Goal: Information Seeking & Learning: Learn about a topic

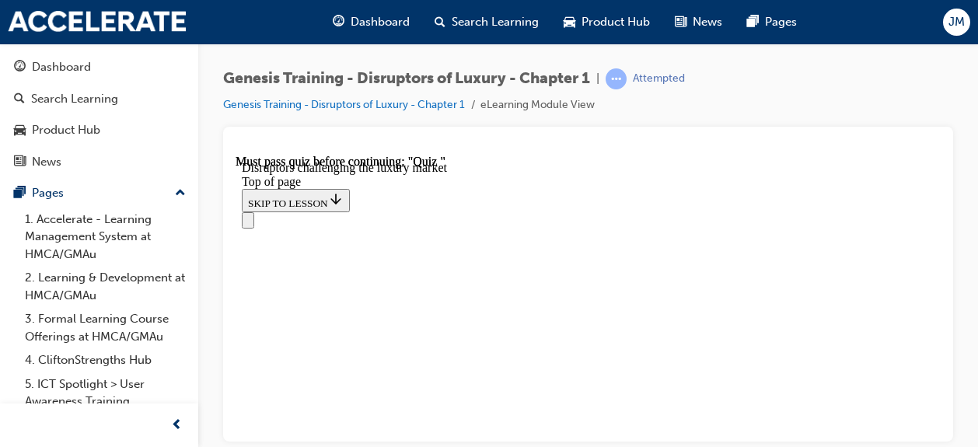
scroll to position [1060, 0]
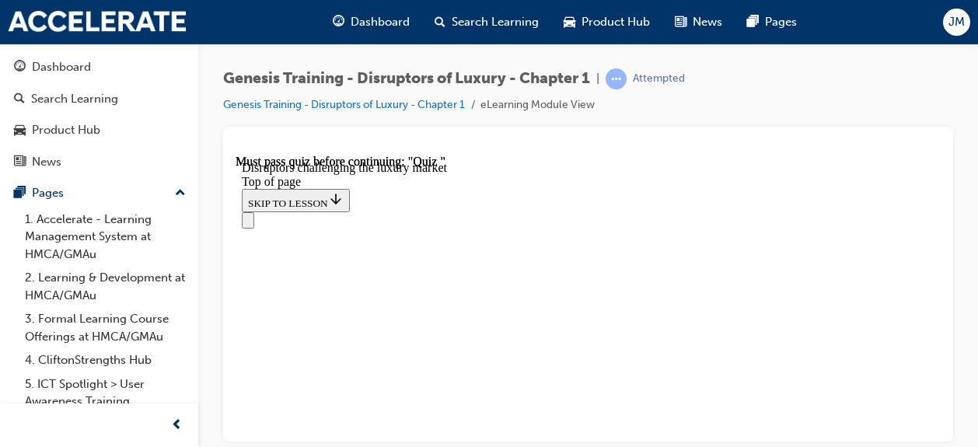
scroll to position [1067, 0]
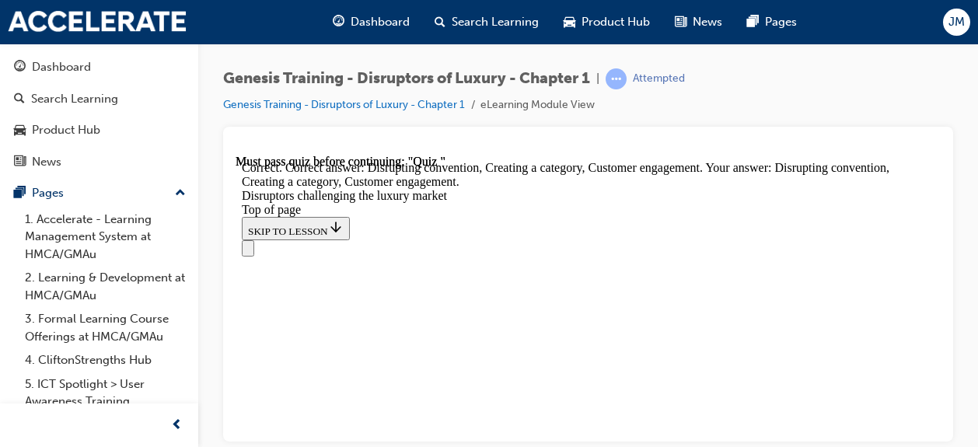
scroll to position [2493, 0]
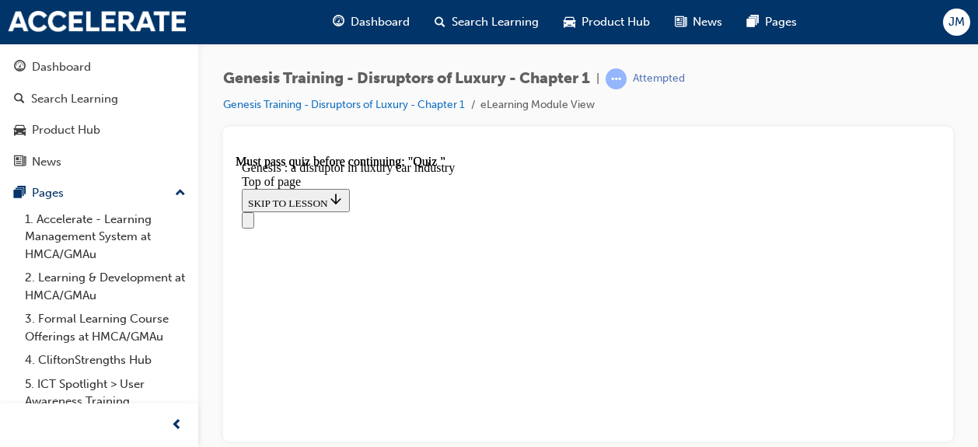
scroll to position [1103, 0]
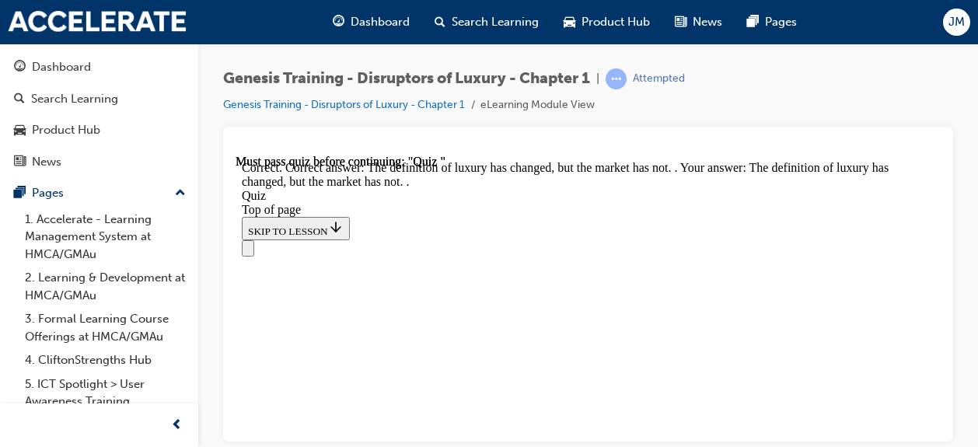
scroll to position [594, 0]
click at [254, 239] on button "Open navigation menu" at bounding box center [248, 247] width 12 height 16
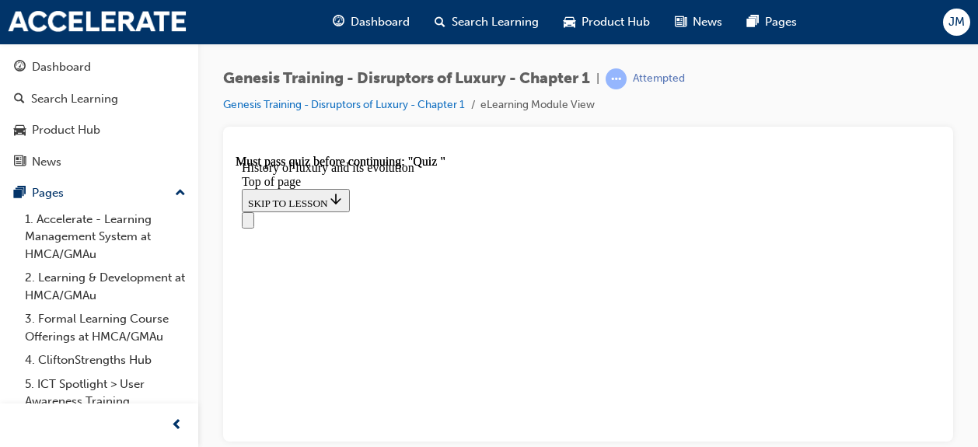
scroll to position [2286, 0]
click at [252, 223] on icon "Open navigation menu" at bounding box center [256, 228] width 16 height 11
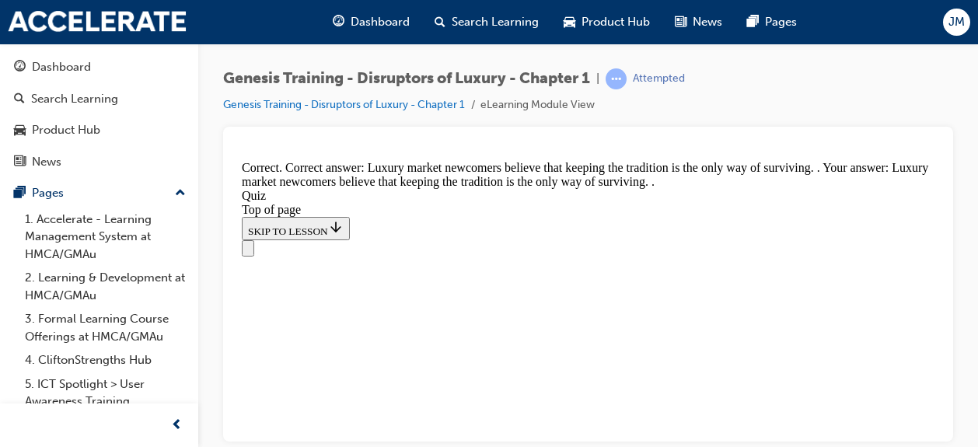
scroll to position [641, 0]
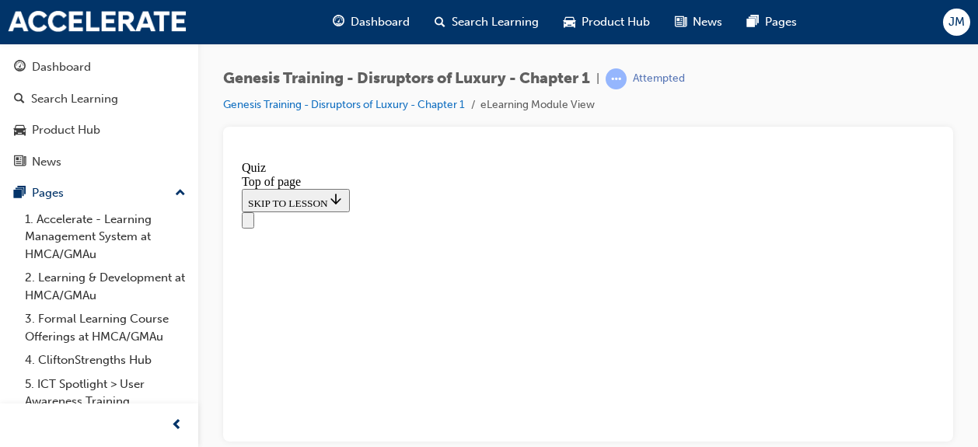
scroll to position [550, 0]
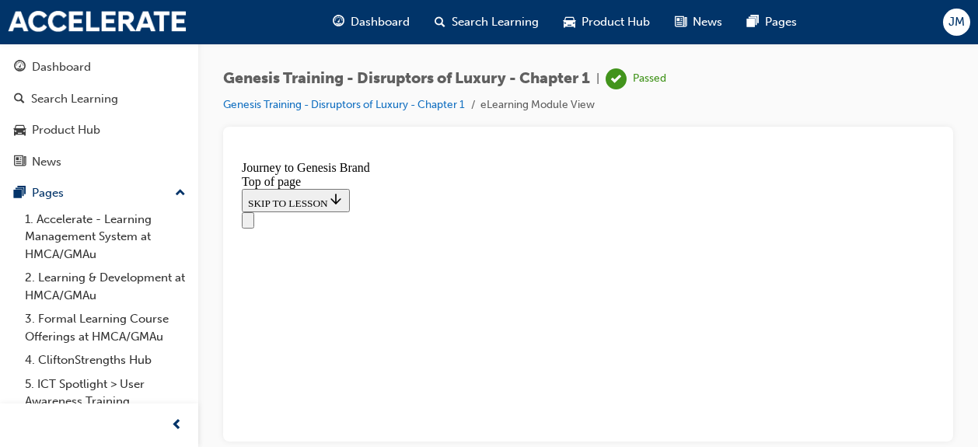
click at [254, 211] on button "Open navigation menu" at bounding box center [248, 219] width 12 height 16
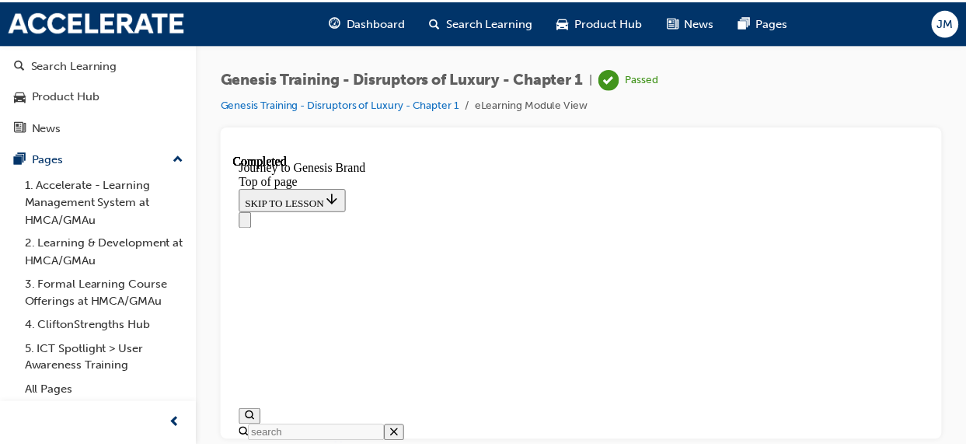
scroll to position [0, 0]
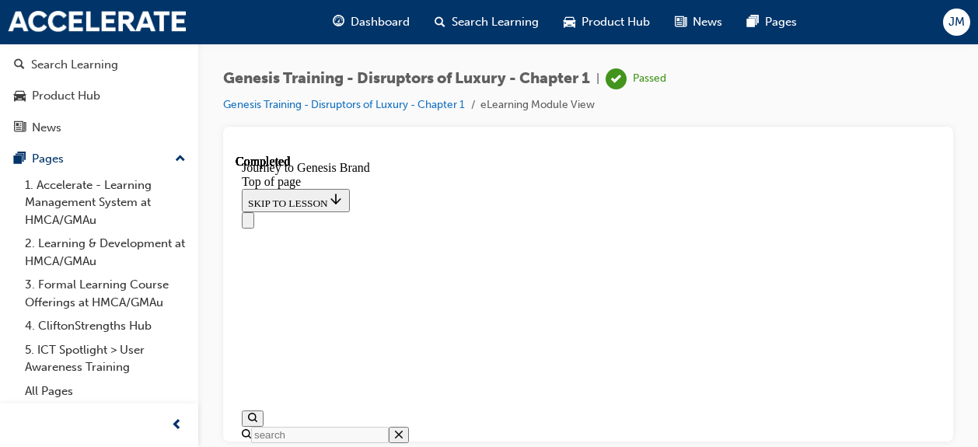
click at [440, 104] on link "Genesis Training - Disruptors of Luxury - Chapter 1" at bounding box center [344, 104] width 242 height 13
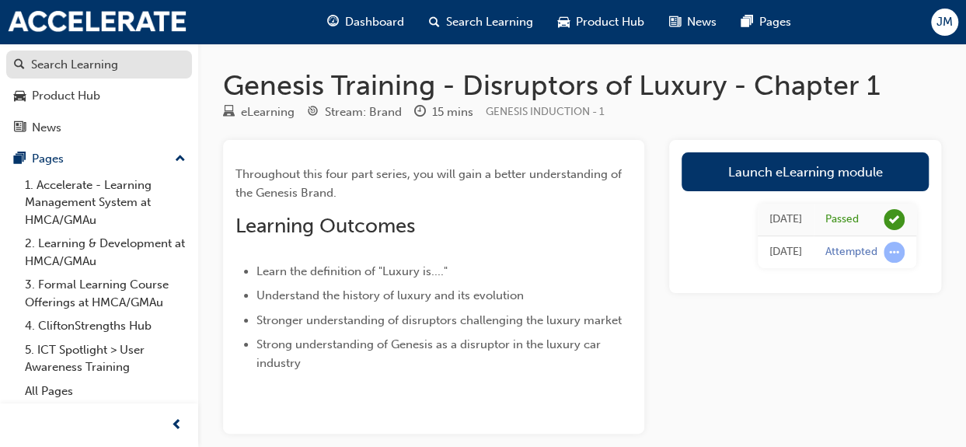
click at [112, 65] on div "Search Learning" at bounding box center [74, 65] width 87 height 18
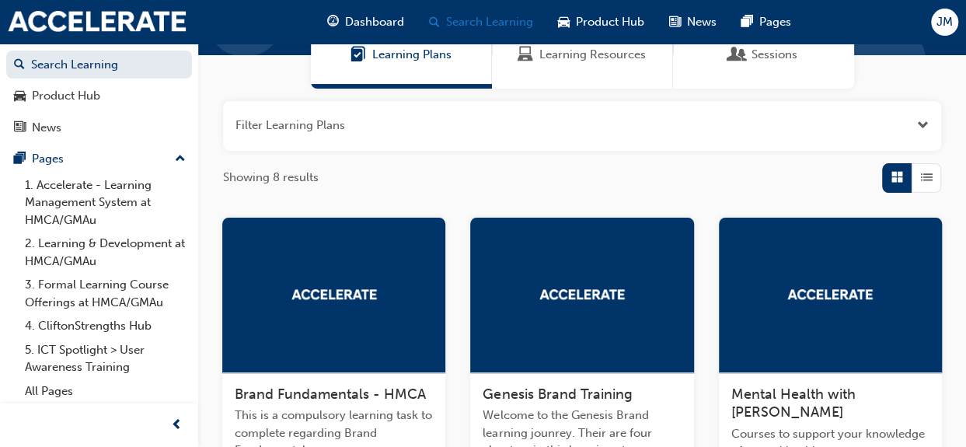
scroll to position [141, 0]
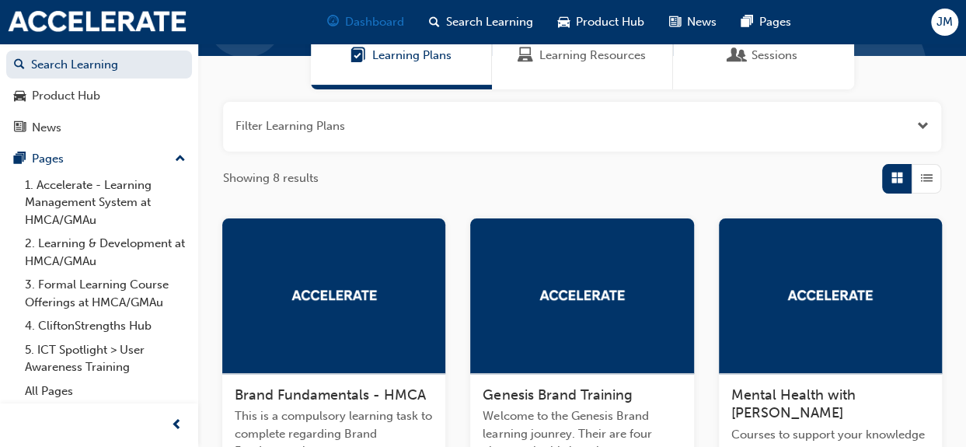
click at [351, 11] on div "Dashboard" at bounding box center [366, 22] width 102 height 32
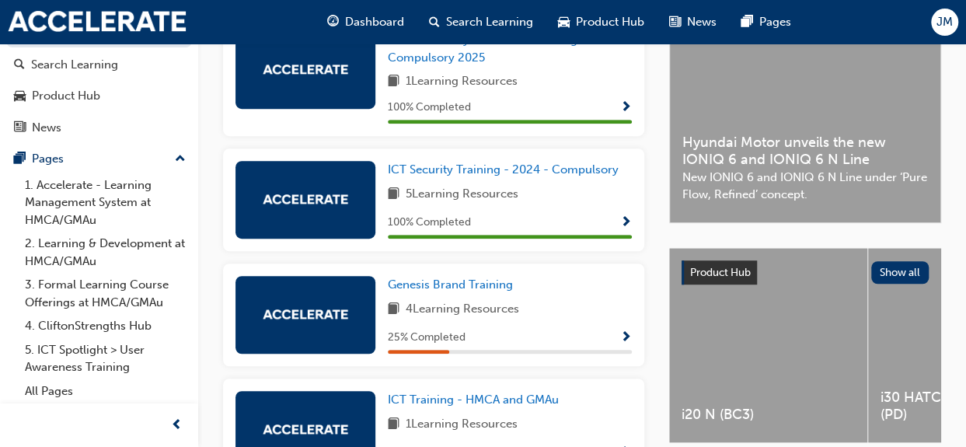
scroll to position [390, 0]
click at [431, 290] on span "Genesis Brand Training" at bounding box center [450, 285] width 125 height 14
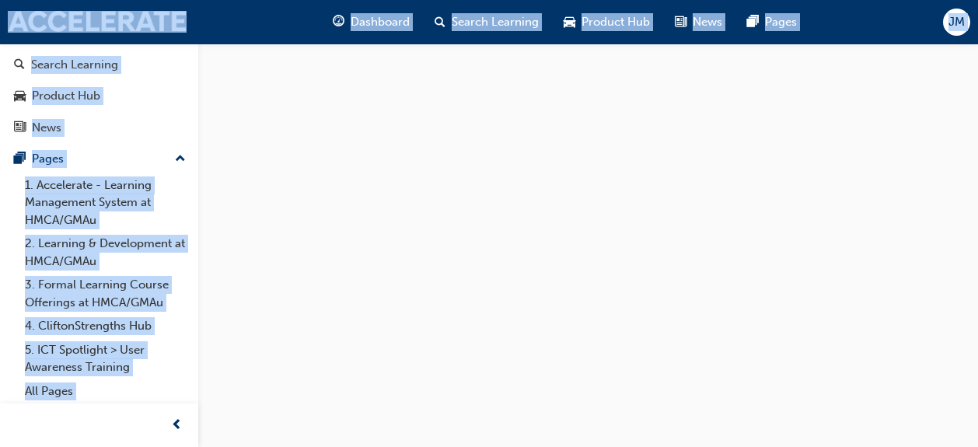
click at [431, 290] on div at bounding box center [489, 223] width 978 height 447
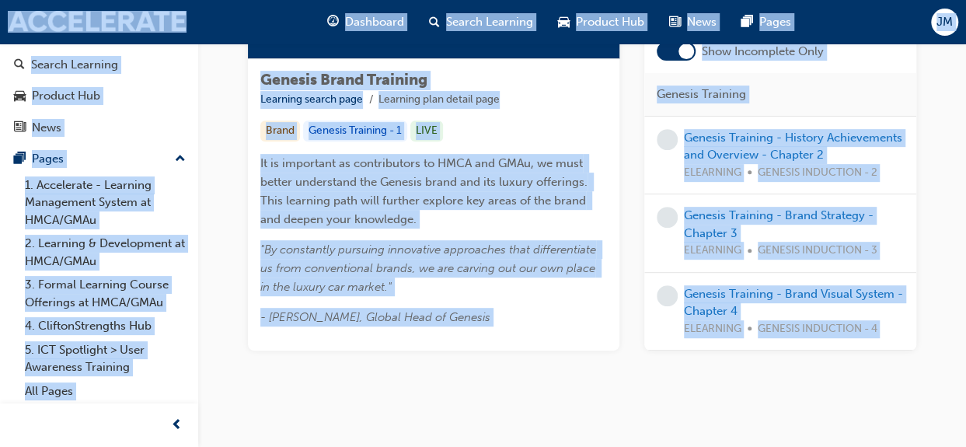
scroll to position [253, 0]
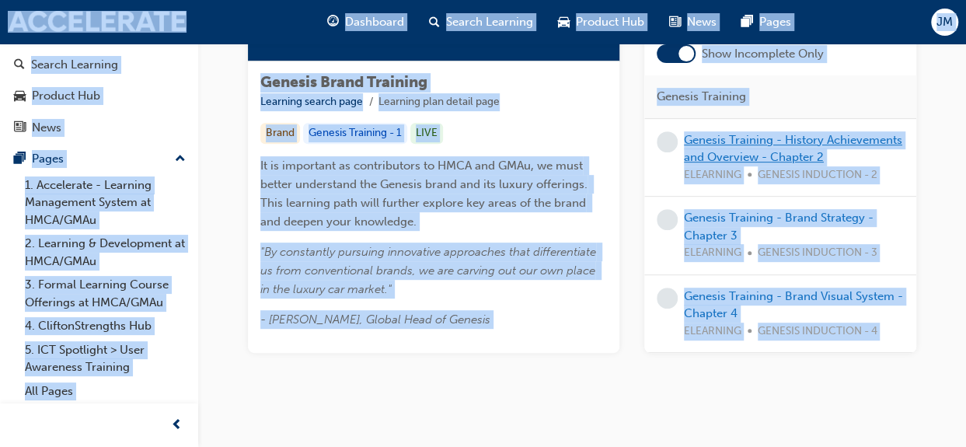
click at [728, 139] on link "Genesis Training - History Achievements and Overview - Chapter 2" at bounding box center [793, 148] width 218 height 32
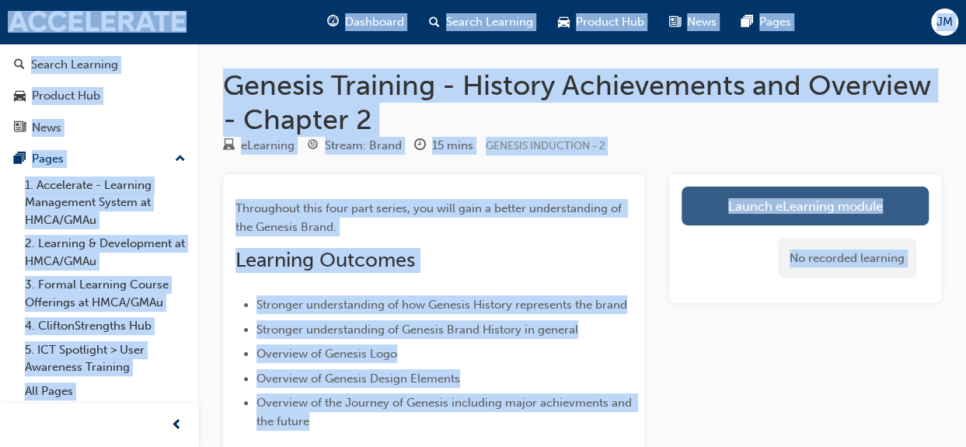
click at [732, 199] on link "Launch eLearning module" at bounding box center [805, 206] width 247 height 39
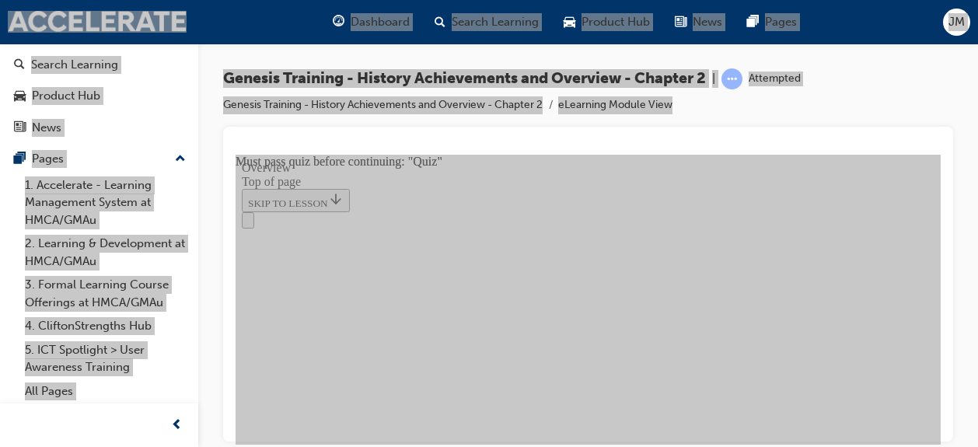
scroll to position [1009, 0]
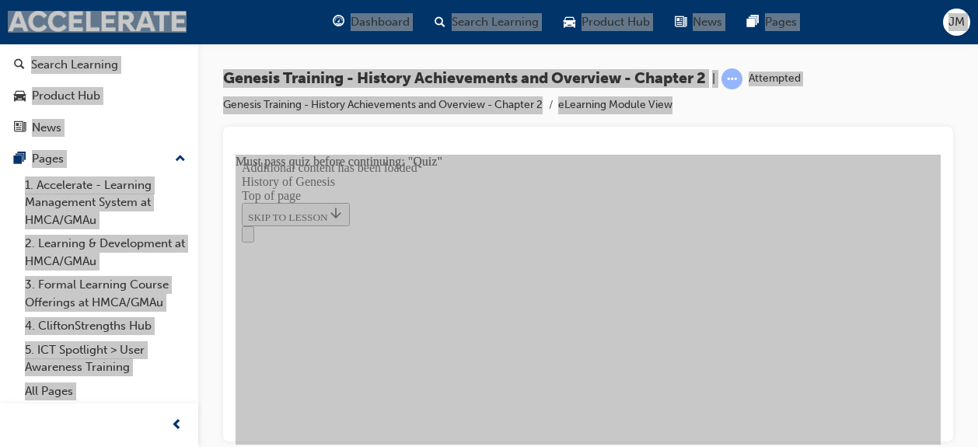
scroll to position [452, 0]
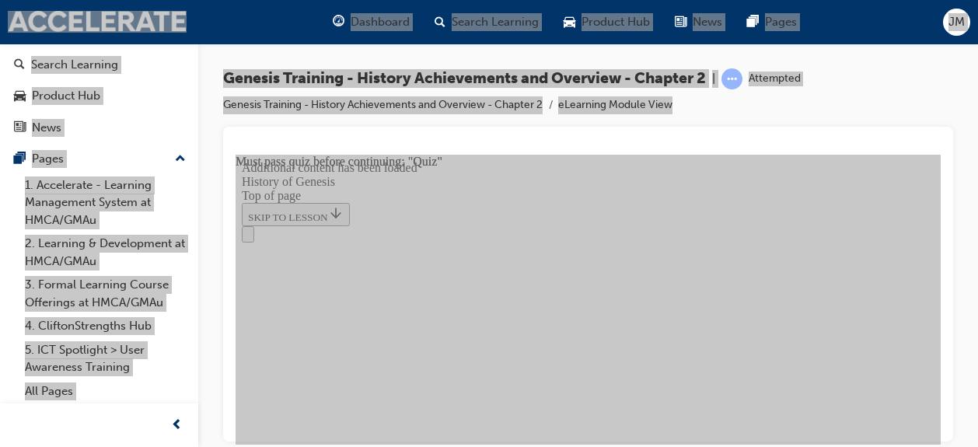
scroll to position [1688, 0]
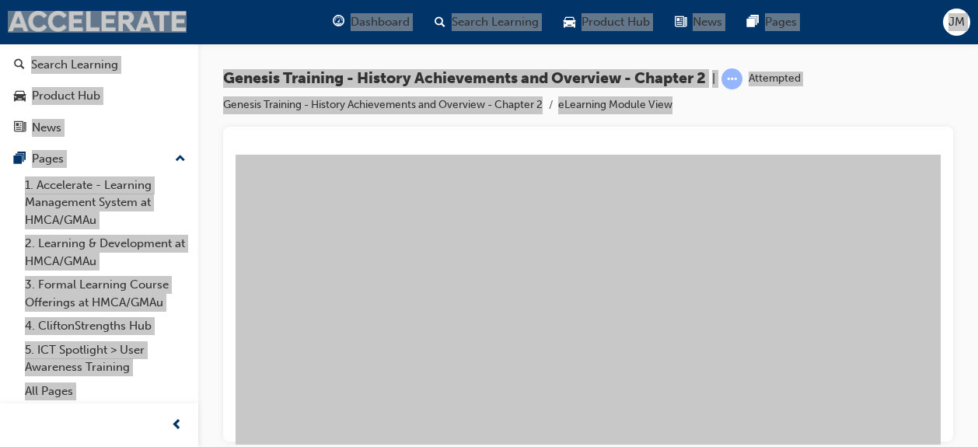
click at [826, 252] on button "Unzoom image" at bounding box center [588, 299] width 705 height 290
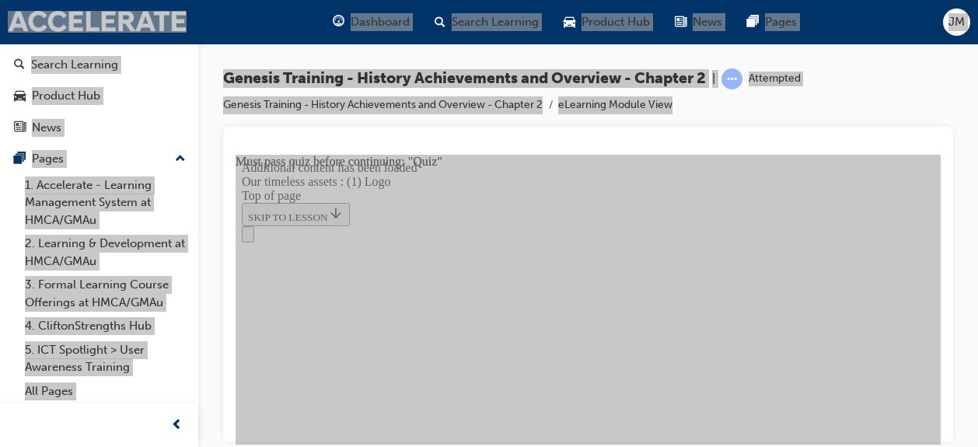
scroll to position [1608, 0]
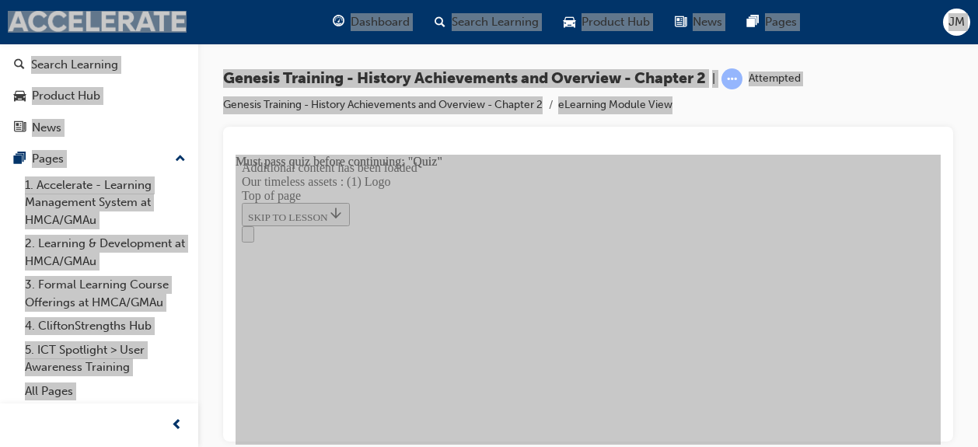
scroll to position [1998, 0]
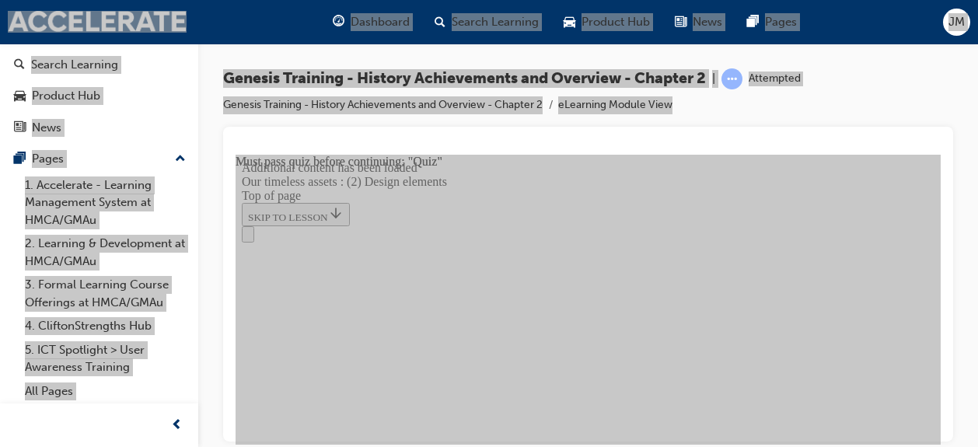
click at [567, 225] on div "Navigation menu" at bounding box center [588, 233] width 693 height 16
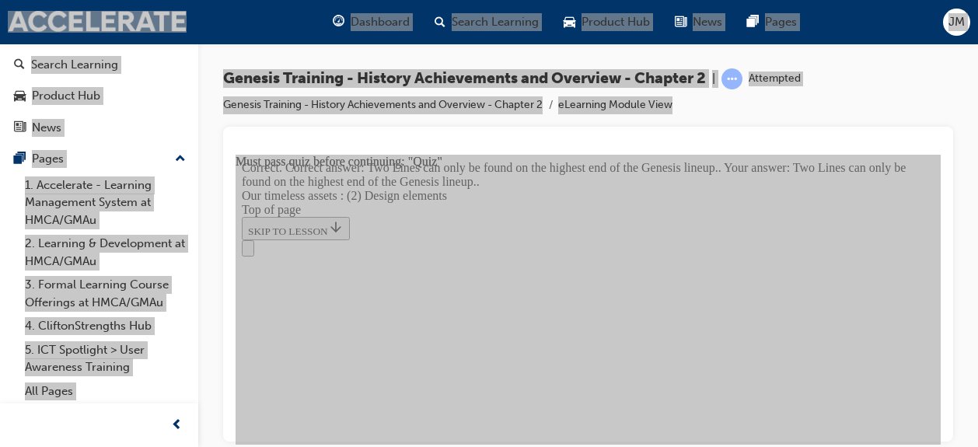
scroll to position [3981, 0]
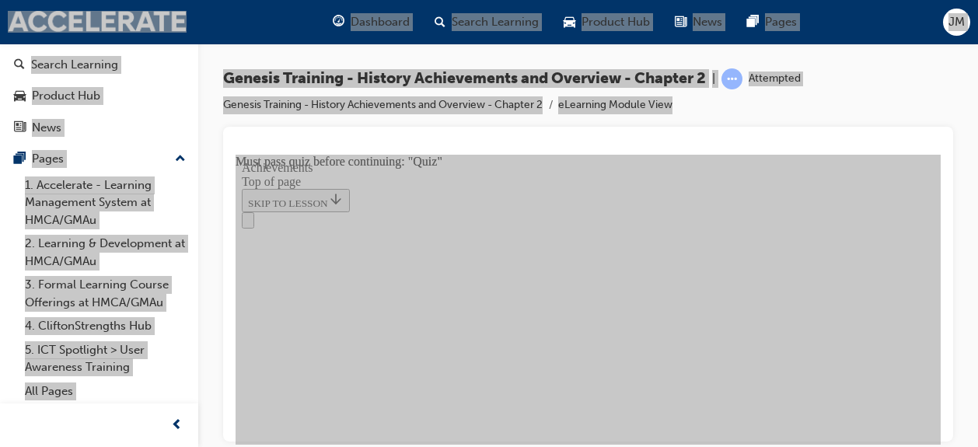
scroll to position [531, 0]
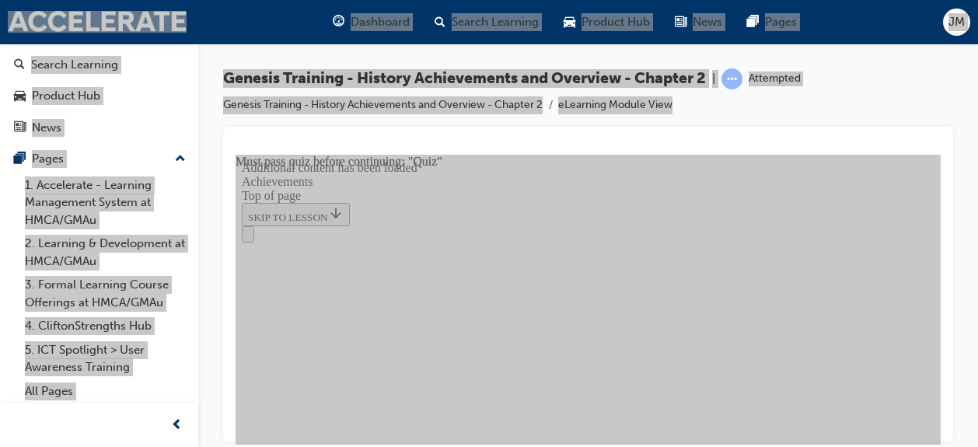
scroll to position [7052, 0]
click at [576, 225] on div "Navigation menu" at bounding box center [588, 233] width 693 height 16
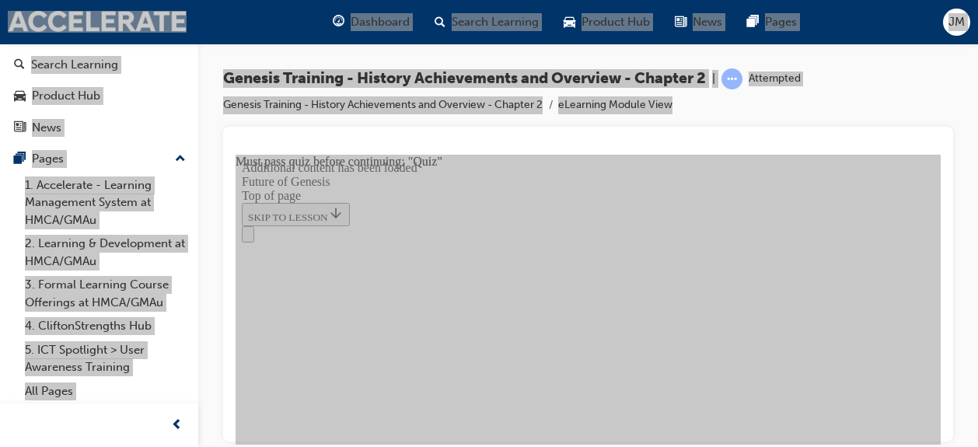
scroll to position [1315, 0]
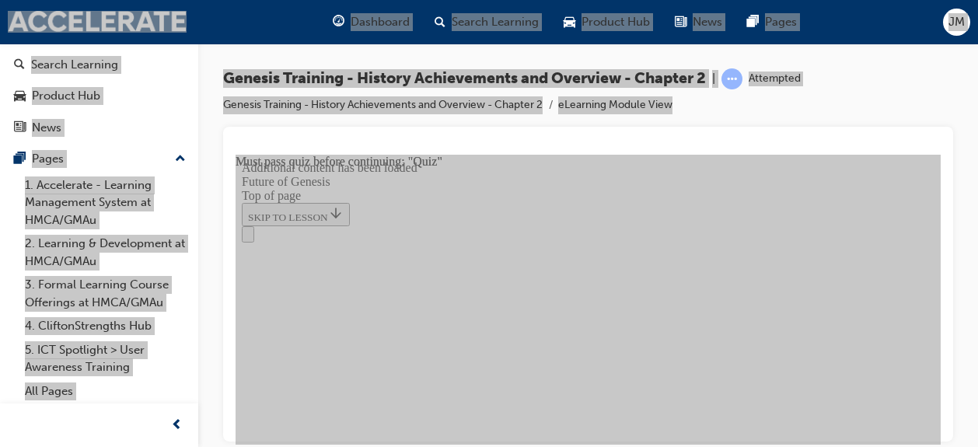
scroll to position [1962, 0]
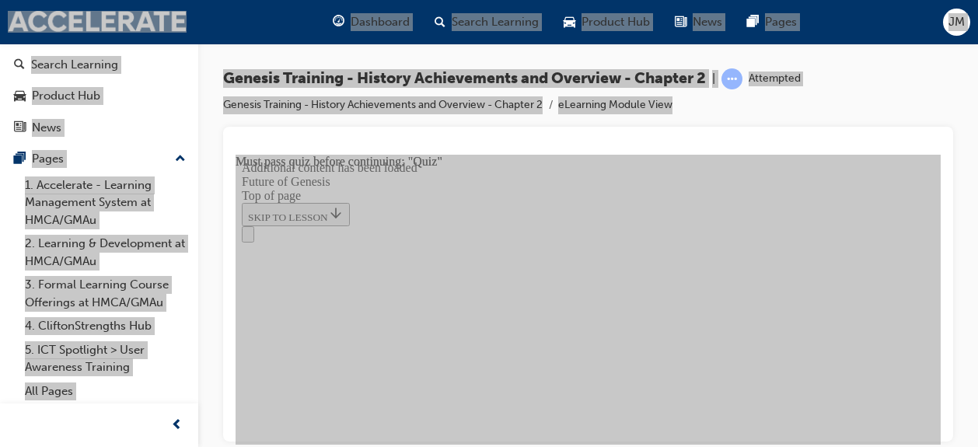
scroll to position [2243, 0]
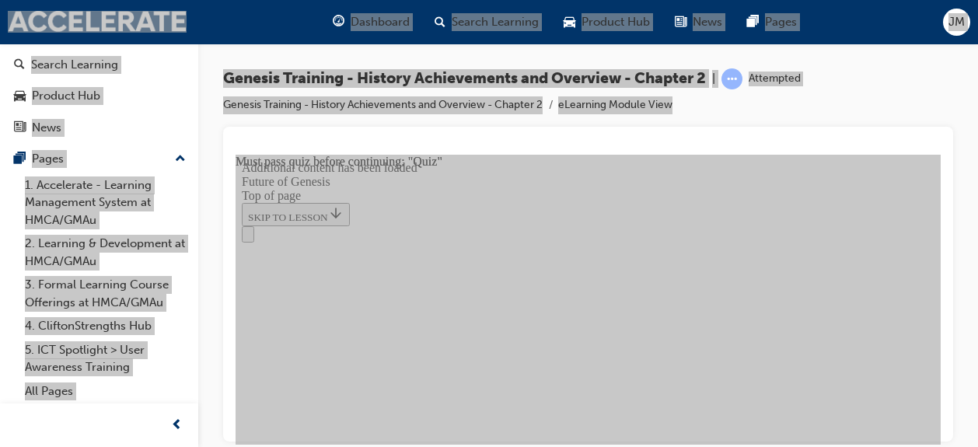
scroll to position [2928, 0]
